Goal: Entertainment & Leisure: Consume media (video, audio)

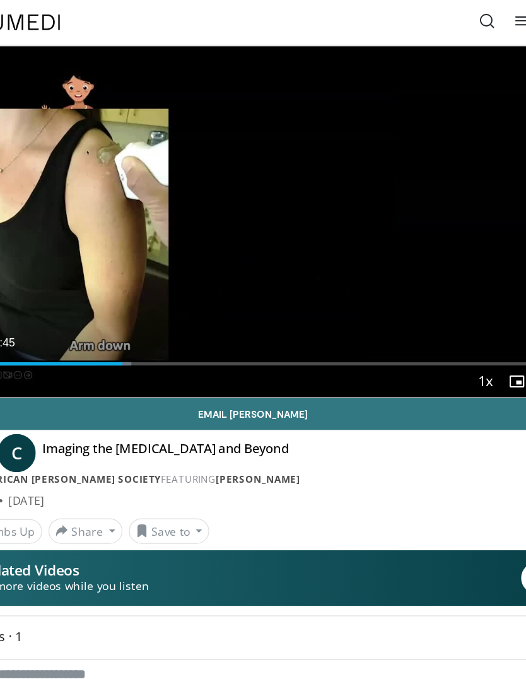
click at [267, 212] on div "10 seconds Tap to unmute" at bounding box center [263, 176] width 495 height 278
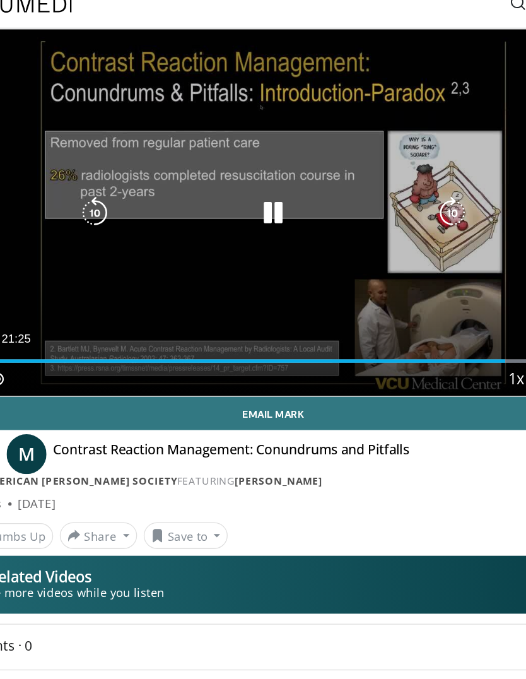
click at [251, 163] on icon "Video Player" at bounding box center [263, 175] width 25 height 25
